Goal: Task Accomplishment & Management: Manage account settings

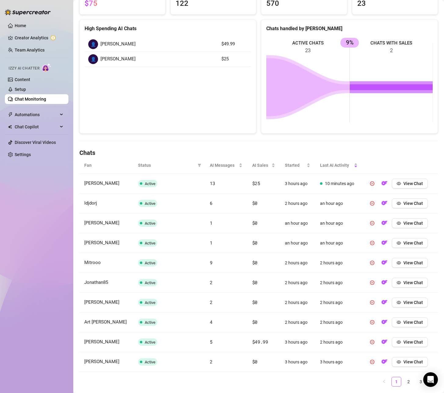
scroll to position [87, 0]
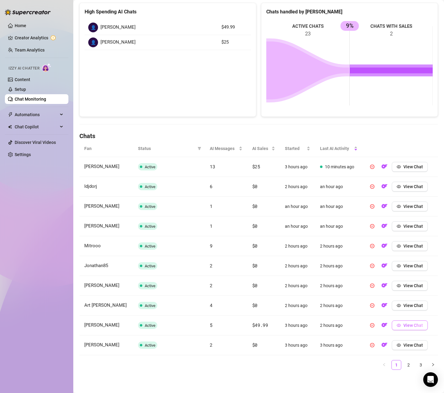
click at [412, 326] on span "View Chat" at bounding box center [413, 325] width 20 height 5
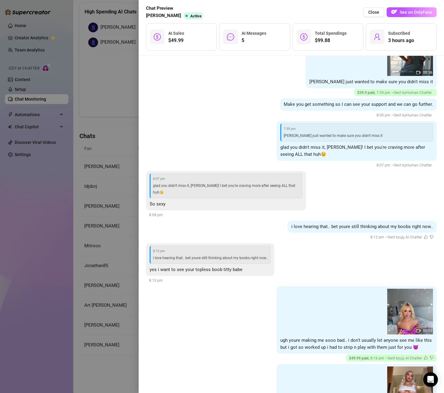
scroll to position [341, 0]
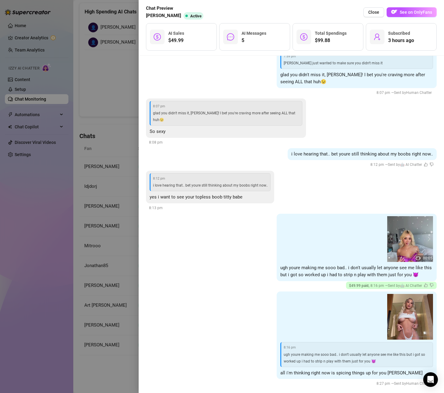
click at [120, 87] on div at bounding box center [222, 196] width 444 height 393
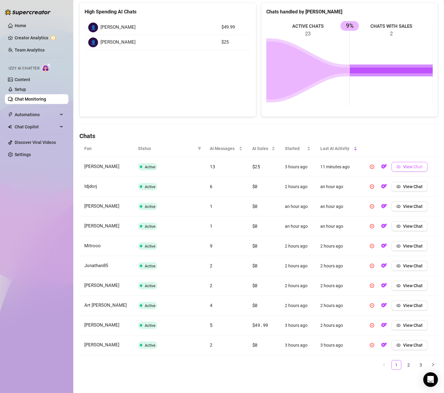
click at [421, 170] on button "View Chat" at bounding box center [409, 167] width 36 height 10
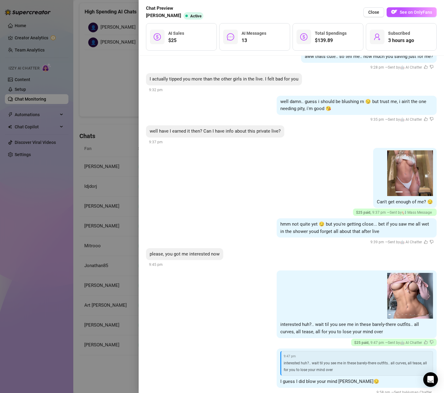
scroll to position [651, 0]
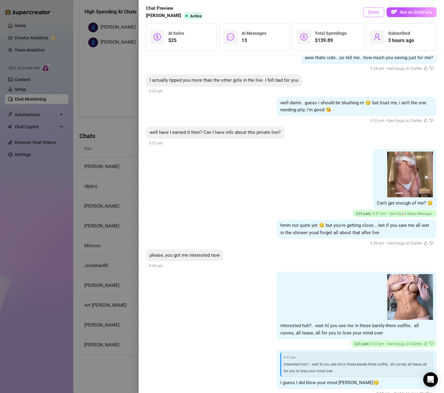
click at [373, 13] on span "Close" at bounding box center [373, 12] width 11 height 5
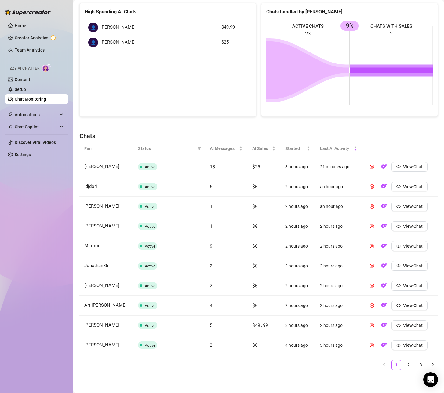
scroll to position [0, 0]
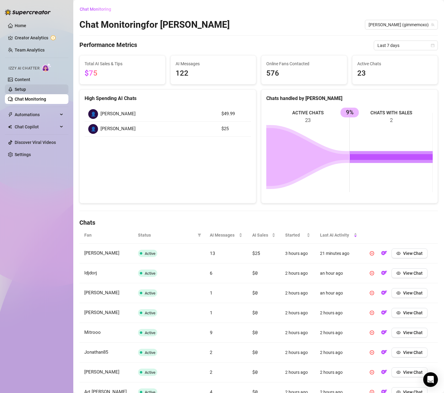
click at [15, 87] on link "Setup" at bounding box center [20, 89] width 11 height 5
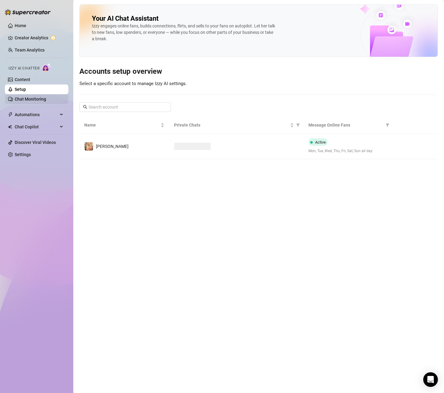
click at [18, 97] on link "Chat Monitoring" at bounding box center [30, 99] width 31 height 5
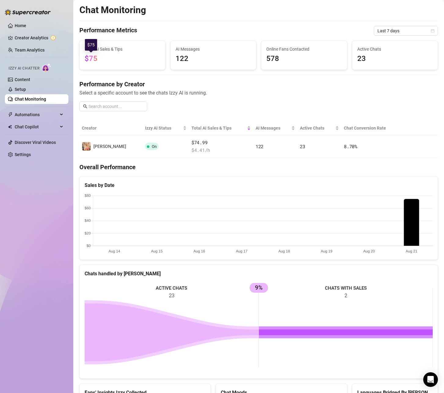
click at [89, 63] on span "$75" at bounding box center [91, 58] width 13 height 9
click at [195, 57] on span "122" at bounding box center [214, 59] width 76 height 12
click at [283, 54] on span "578" at bounding box center [304, 59] width 76 height 12
click at [381, 50] on span "Active Chats" at bounding box center [395, 49] width 76 height 7
click at [397, 29] on span "Last 7 days" at bounding box center [405, 30] width 57 height 9
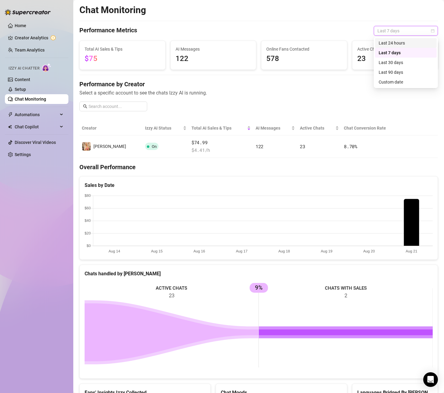
click at [396, 42] on div "Last 24 hours" at bounding box center [406, 43] width 54 height 7
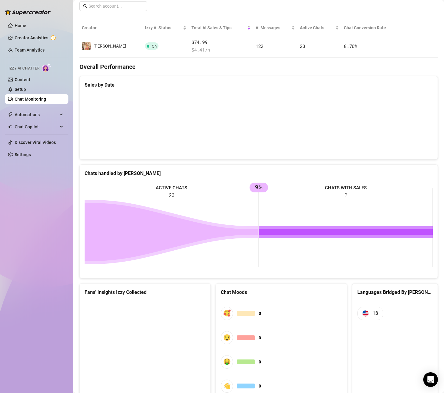
scroll to position [104, 0]
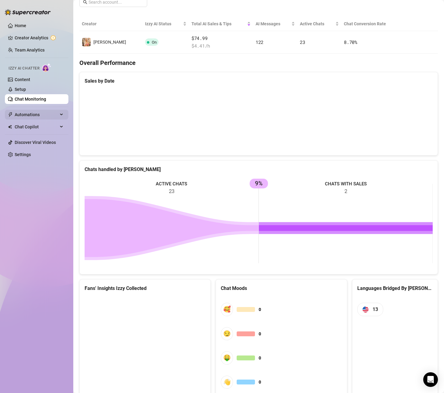
click at [20, 112] on span "Automations" at bounding box center [36, 115] width 43 height 10
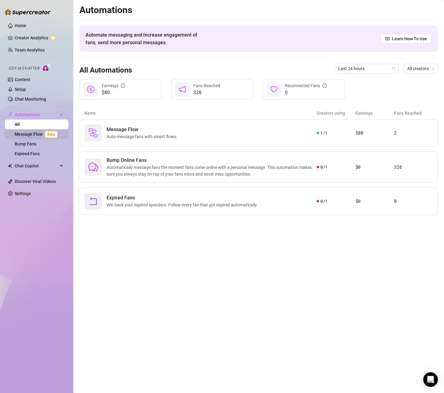
click at [35, 134] on link "Message Flow Beta" at bounding box center [37, 134] width 45 height 5
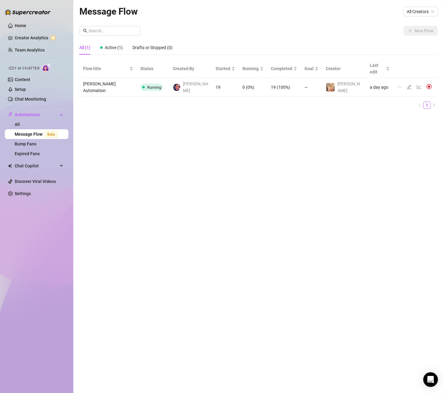
click at [416, 85] on icon "line-chart" at bounding box center [418, 87] width 5 height 5
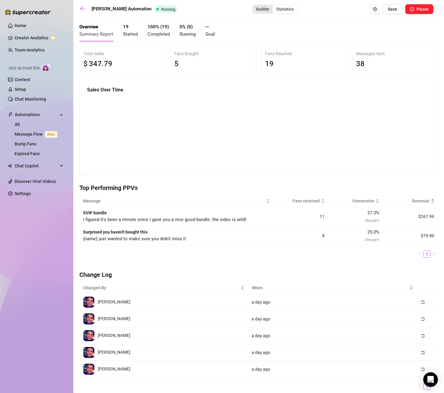
click at [255, 9] on div "Builder" at bounding box center [263, 9] width 20 height 9
click at [254, 6] on input "Builder" at bounding box center [254, 6] width 0 height 0
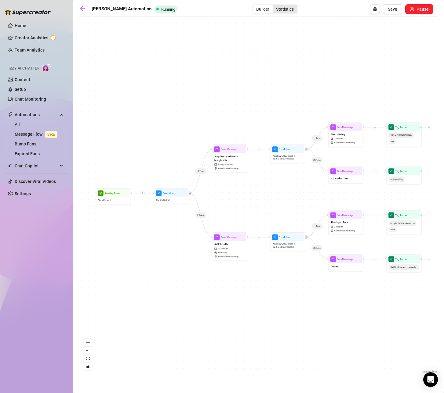
click at [273, 9] on div "Statistics" at bounding box center [285, 9] width 24 height 9
click at [274, 6] on input "Statistics" at bounding box center [274, 6] width 0 height 0
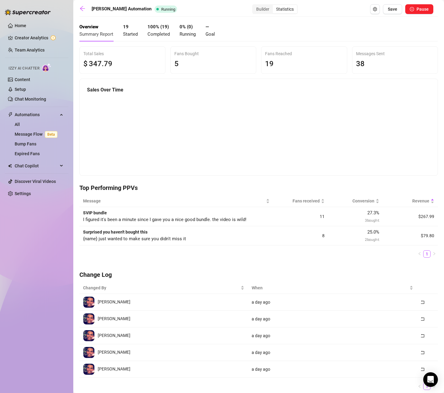
scroll to position [20, 0]
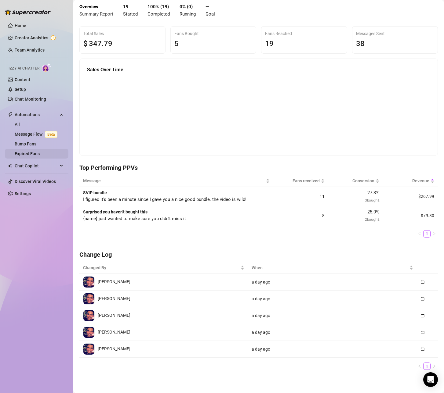
click at [28, 151] on link "Expired Fans" at bounding box center [27, 153] width 25 height 5
